Goal: Task Accomplishment & Management: Use online tool/utility

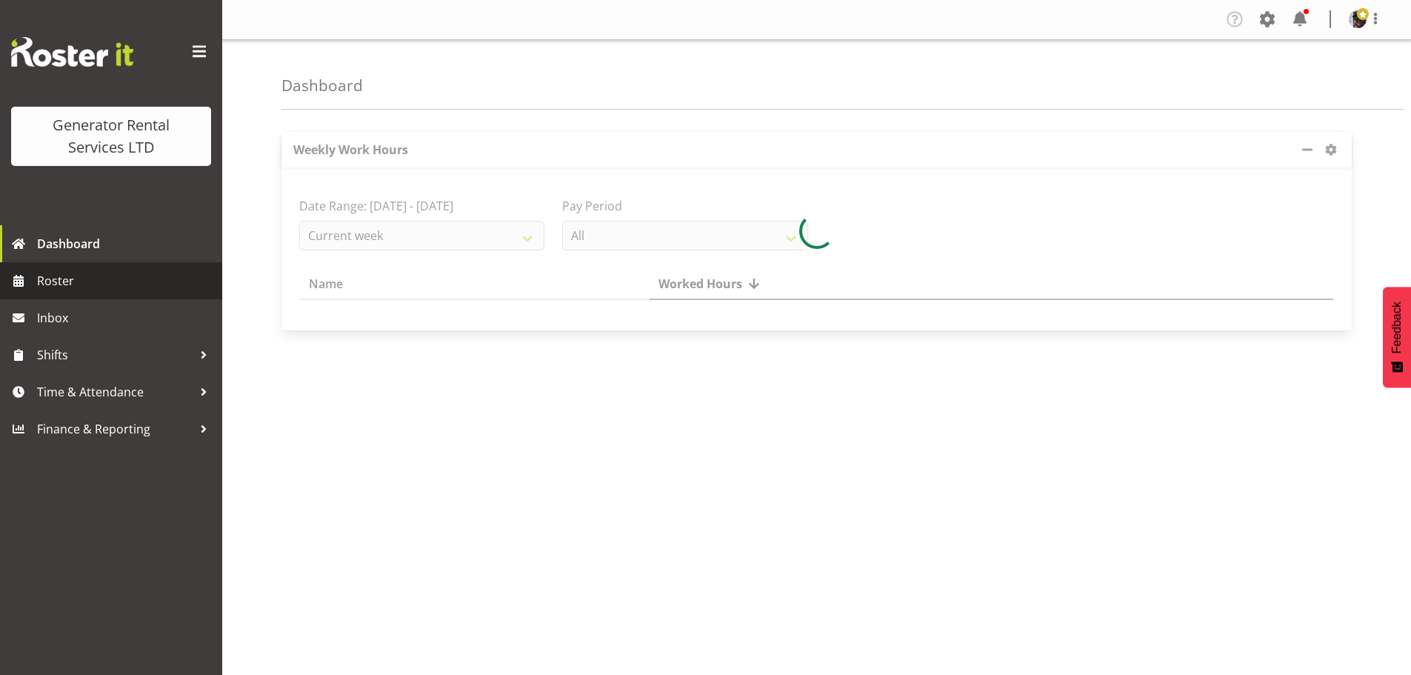
click at [116, 276] on span "Roster" at bounding box center [126, 281] width 178 height 22
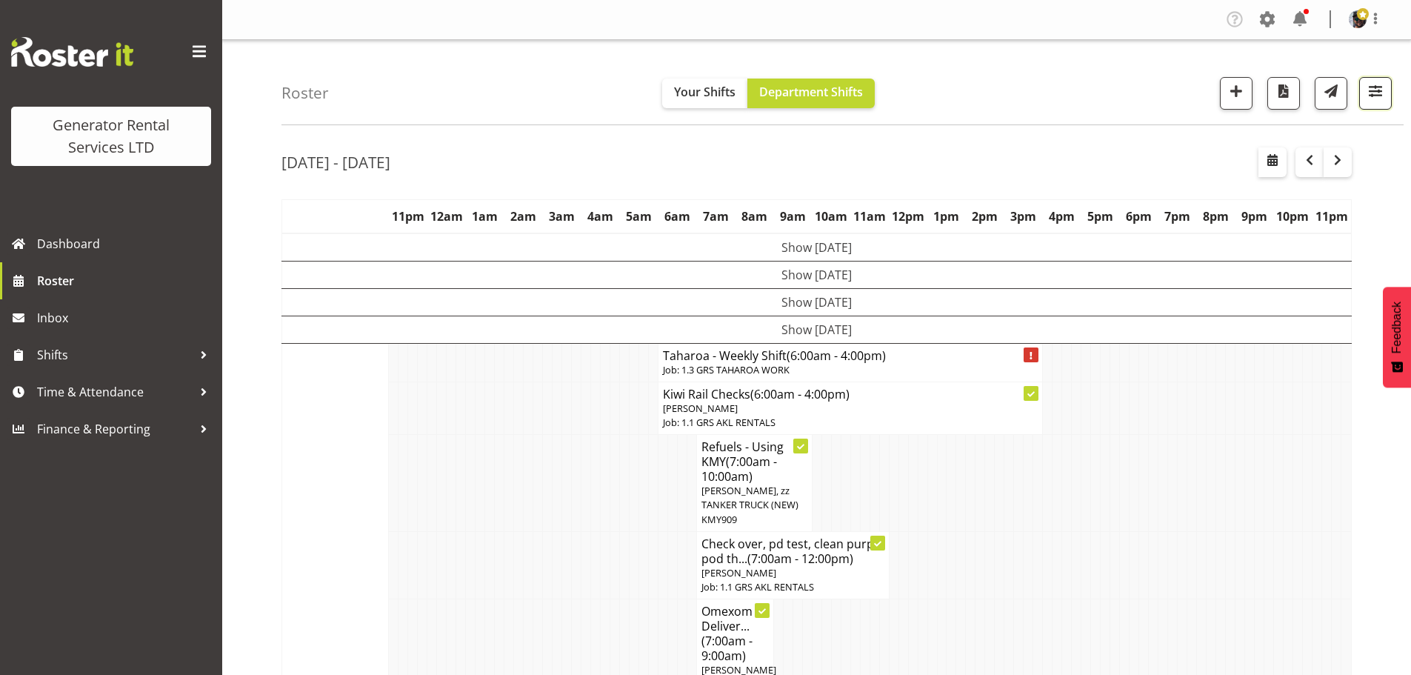
click at [1381, 92] on span "button" at bounding box center [1375, 90] width 19 height 19
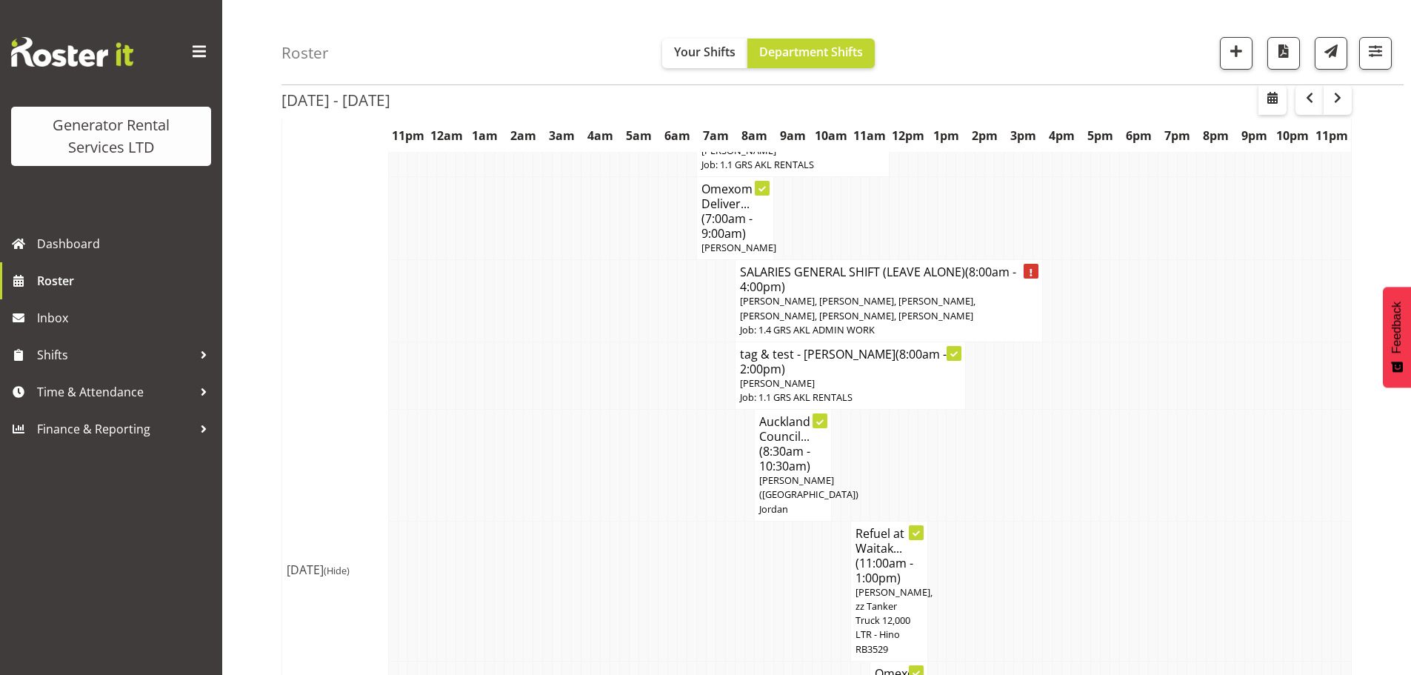
scroll to position [444, 0]
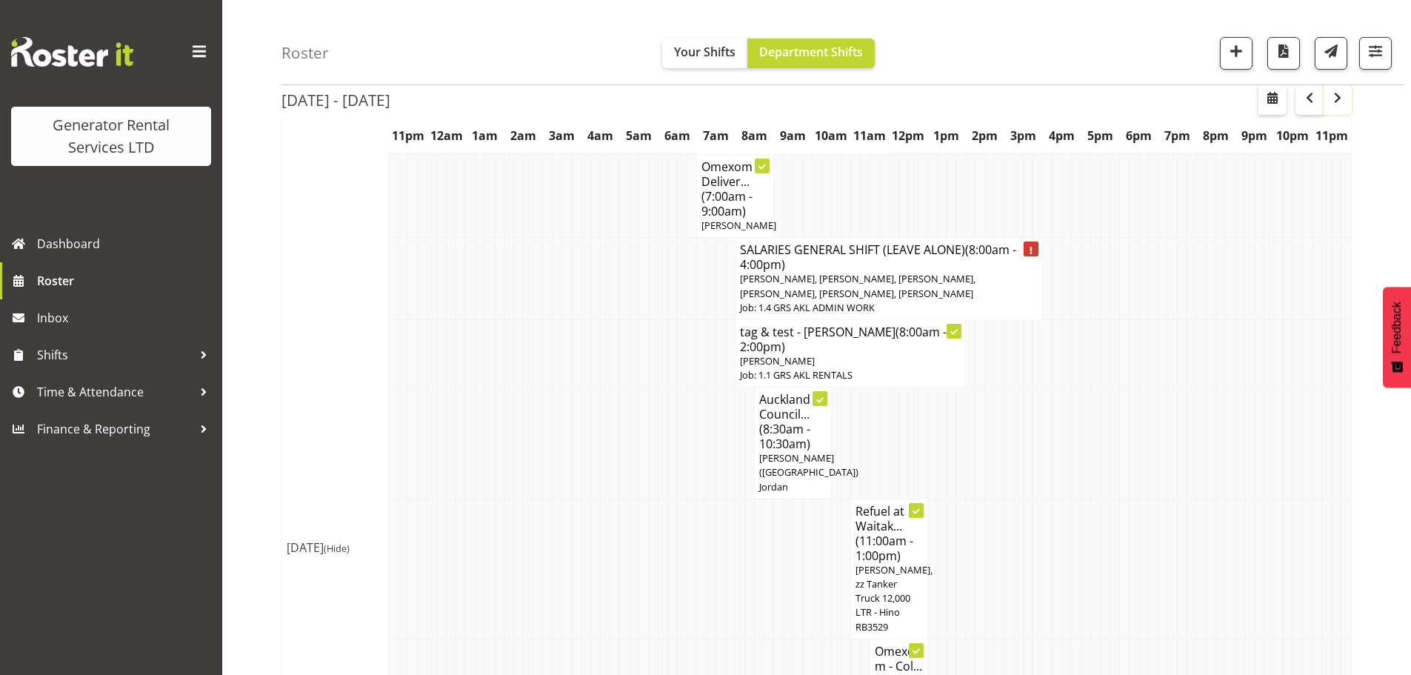
click at [1326, 96] on button "button" at bounding box center [1338, 100] width 28 height 30
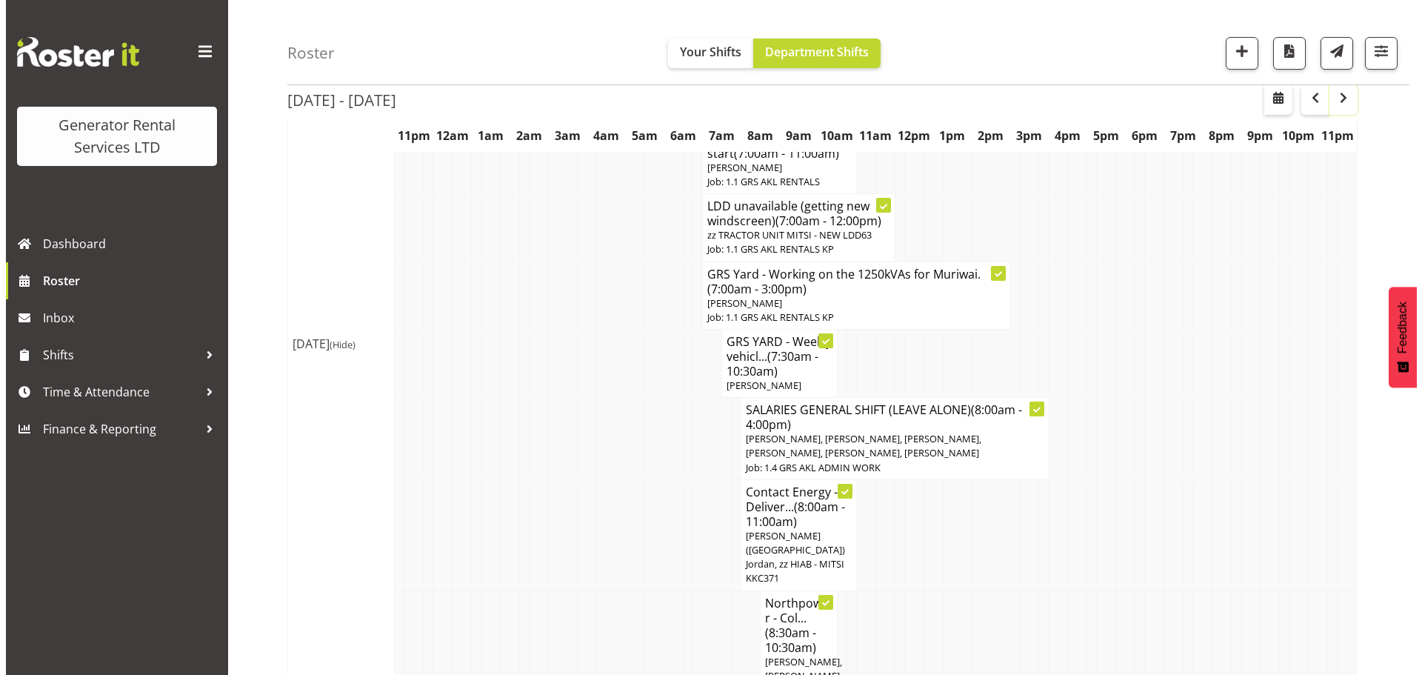
scroll to position [667, 0]
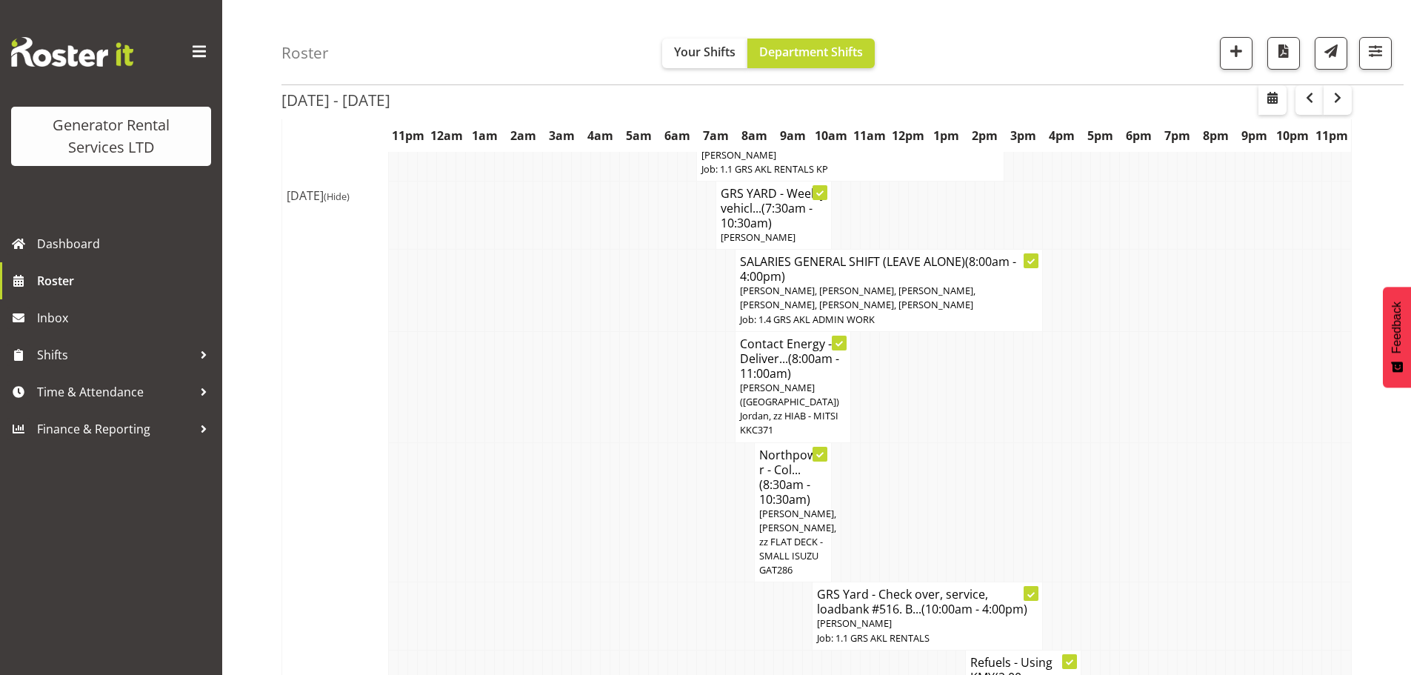
click at [789, 378] on span "(8:00am - 11:00am)" at bounding box center [789, 365] width 99 height 31
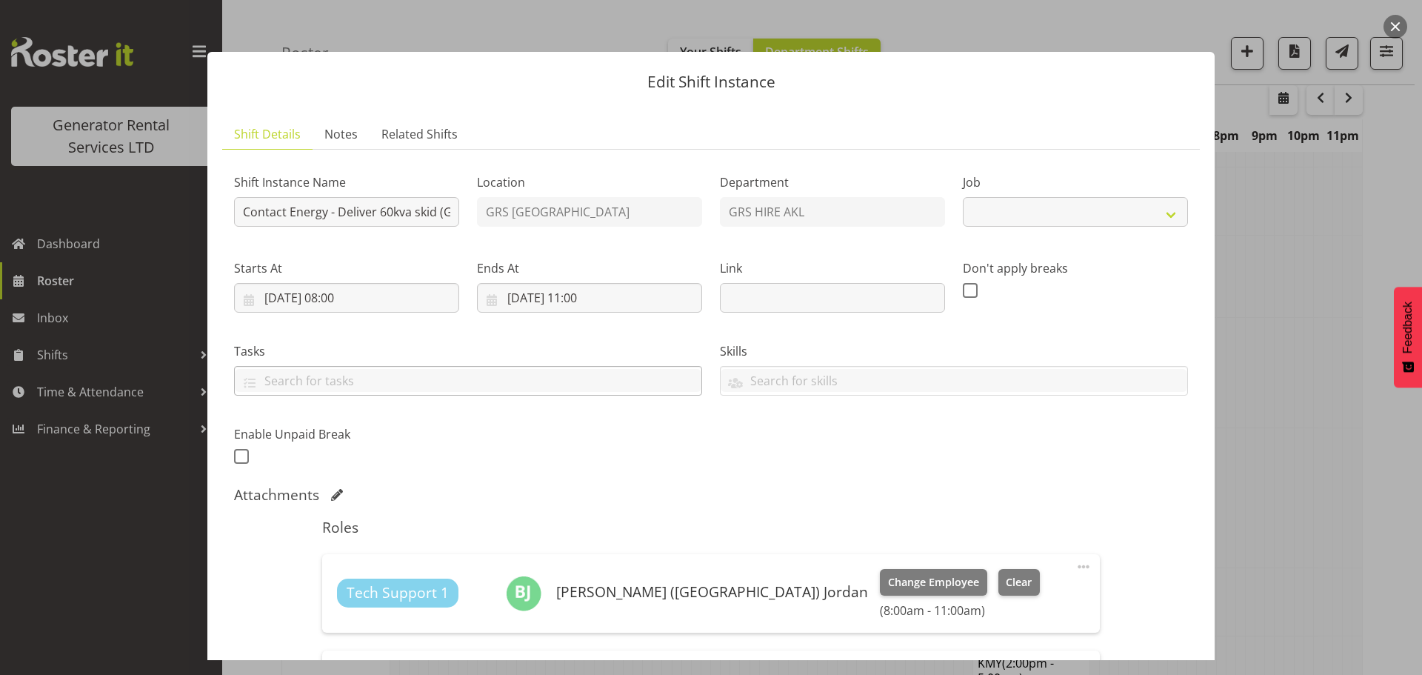
select select "9"
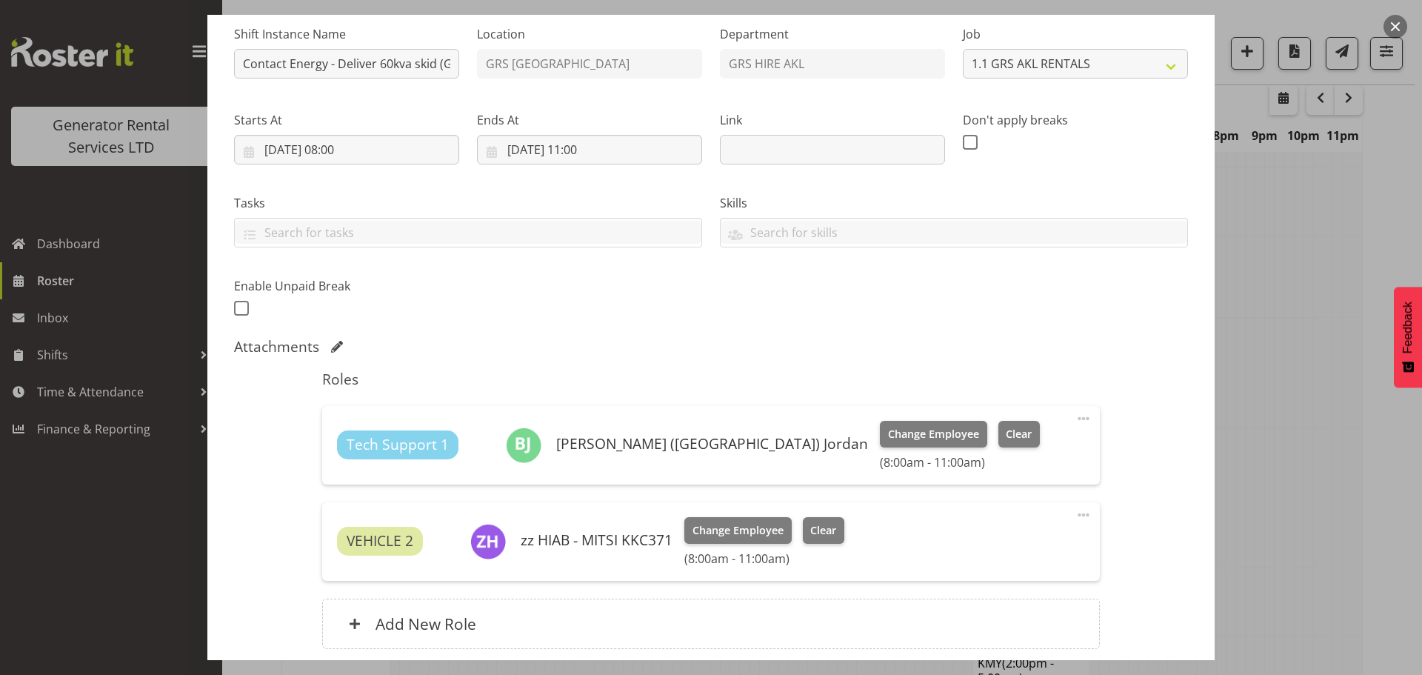
scroll to position [0, 0]
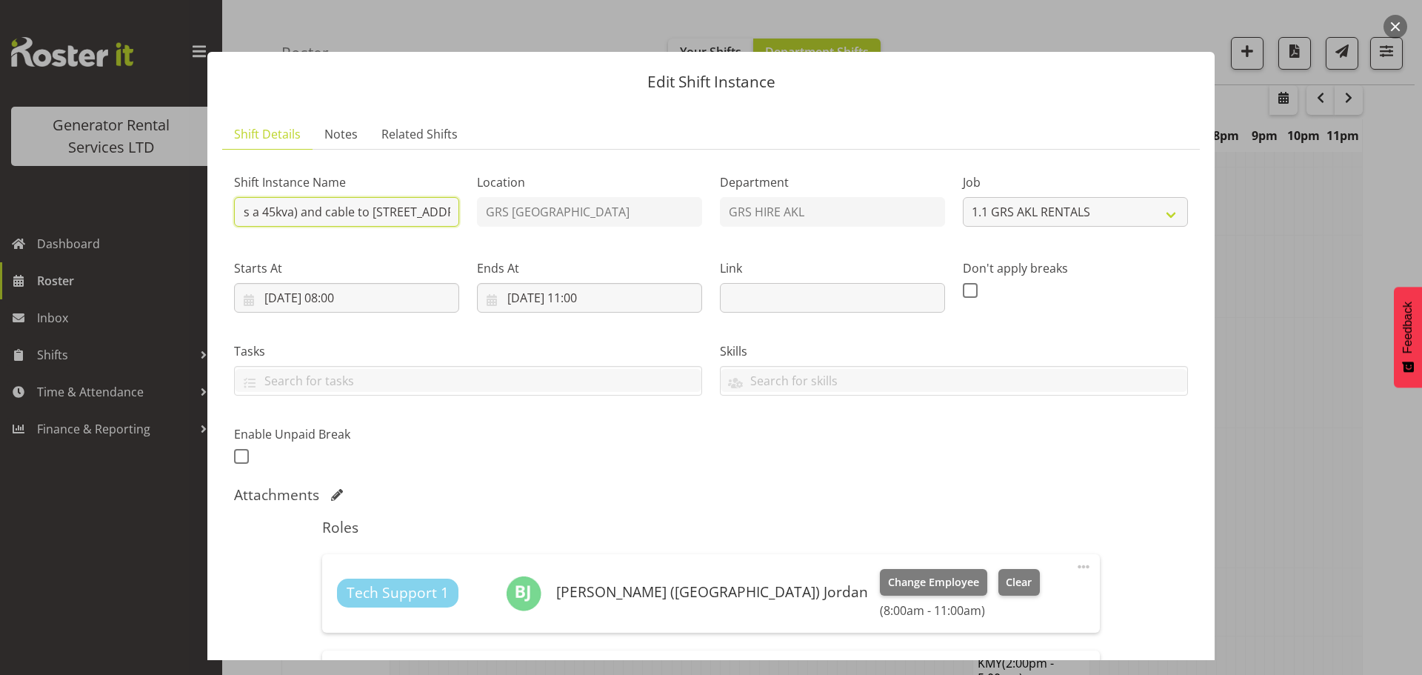
drag, startPoint x: 369, startPoint y: 215, endPoint x: 451, endPoint y: 220, distance: 82.4
click at [451, 220] on input "Contact Energy - Deliver 60kva skid (Going as a 45kva) and cable to 179 Brooksi…" at bounding box center [346, 212] width 225 height 30
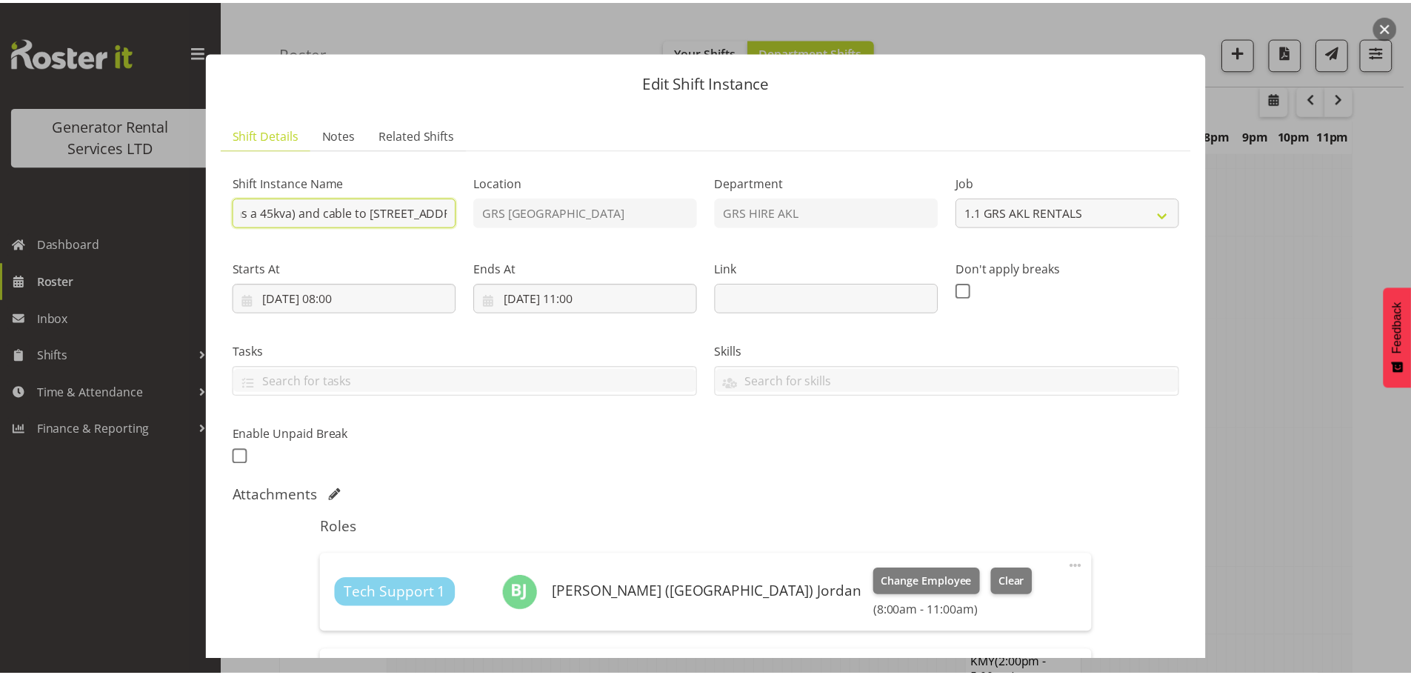
scroll to position [0, 281]
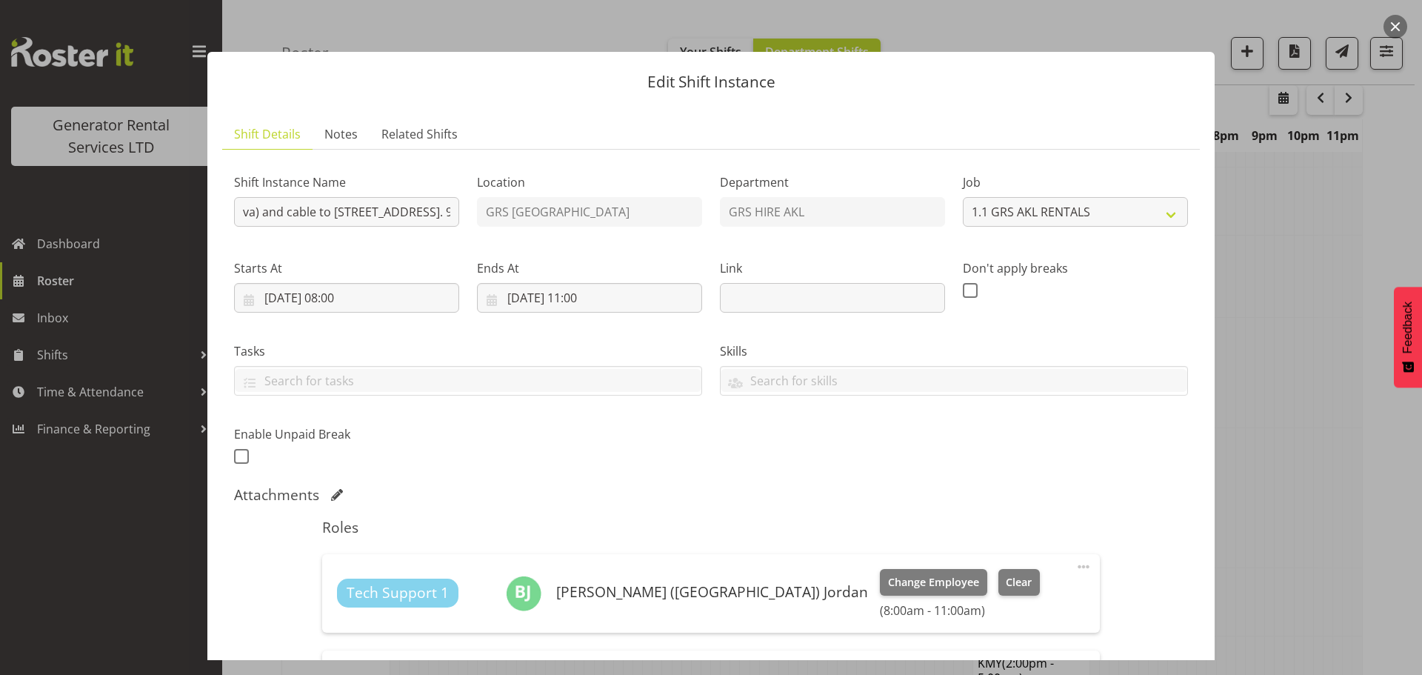
click at [1391, 27] on button "button" at bounding box center [1396, 27] width 24 height 24
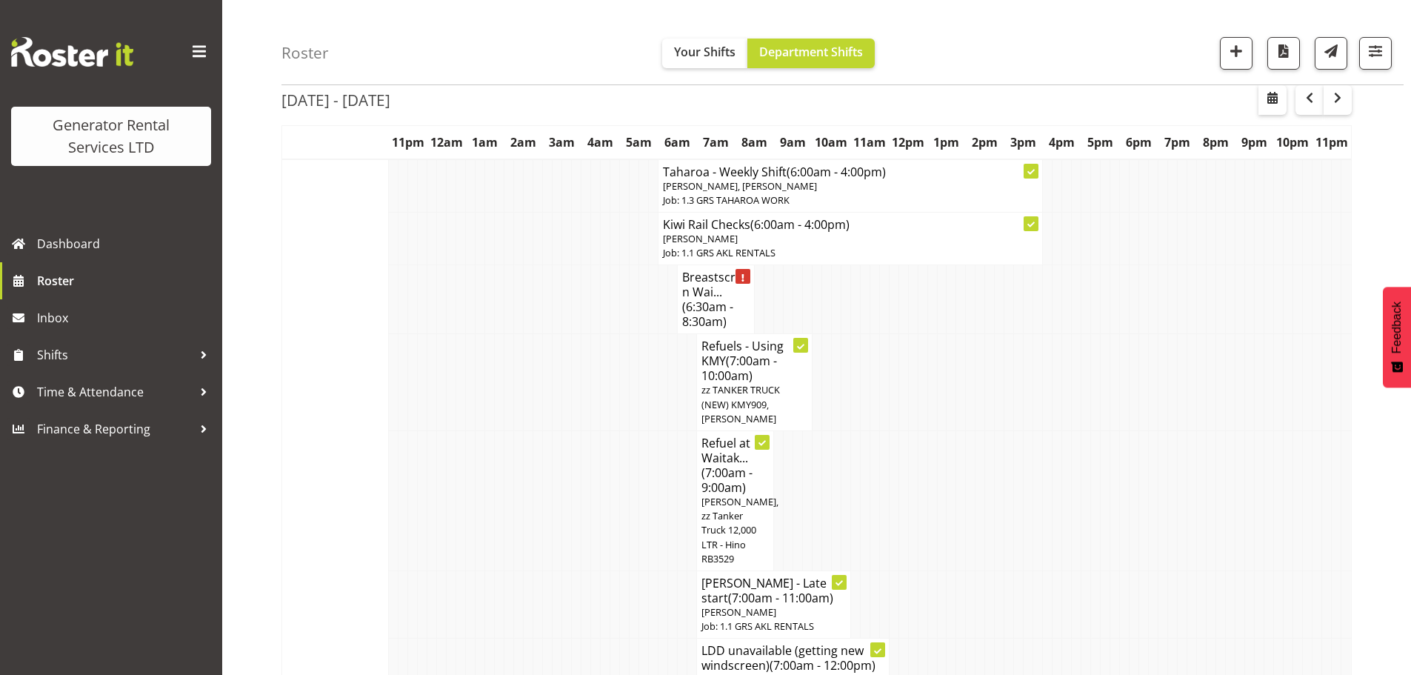
scroll to position [0, 0]
